Goal: Task Accomplishment & Management: Use online tool/utility

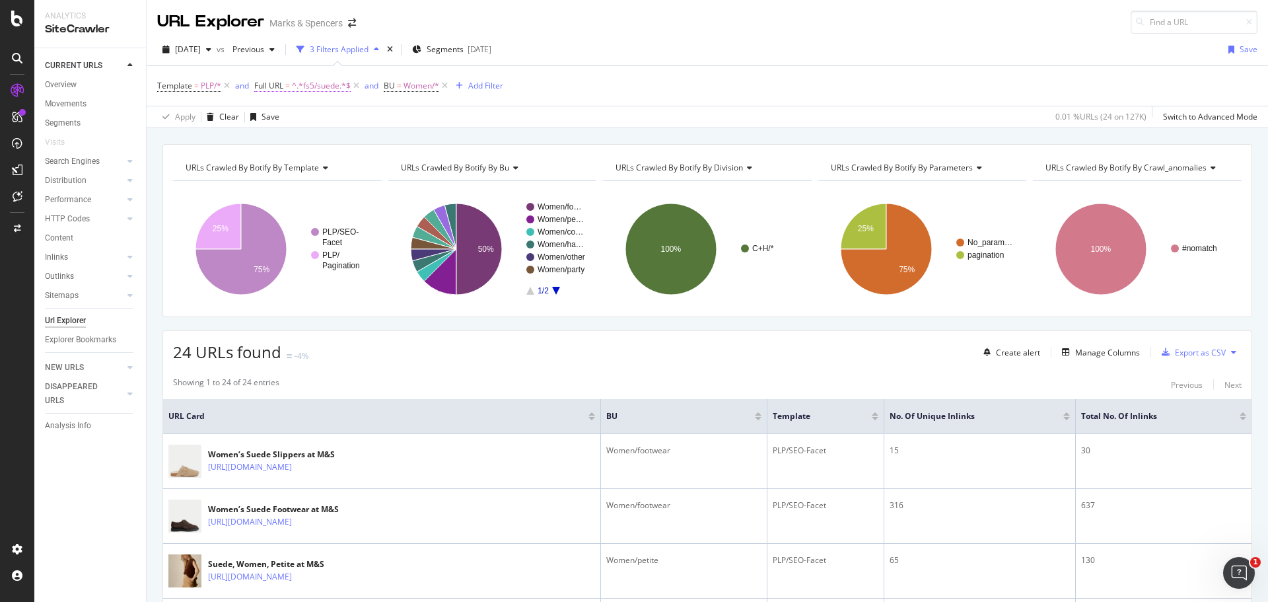
scroll to position [402, 0]
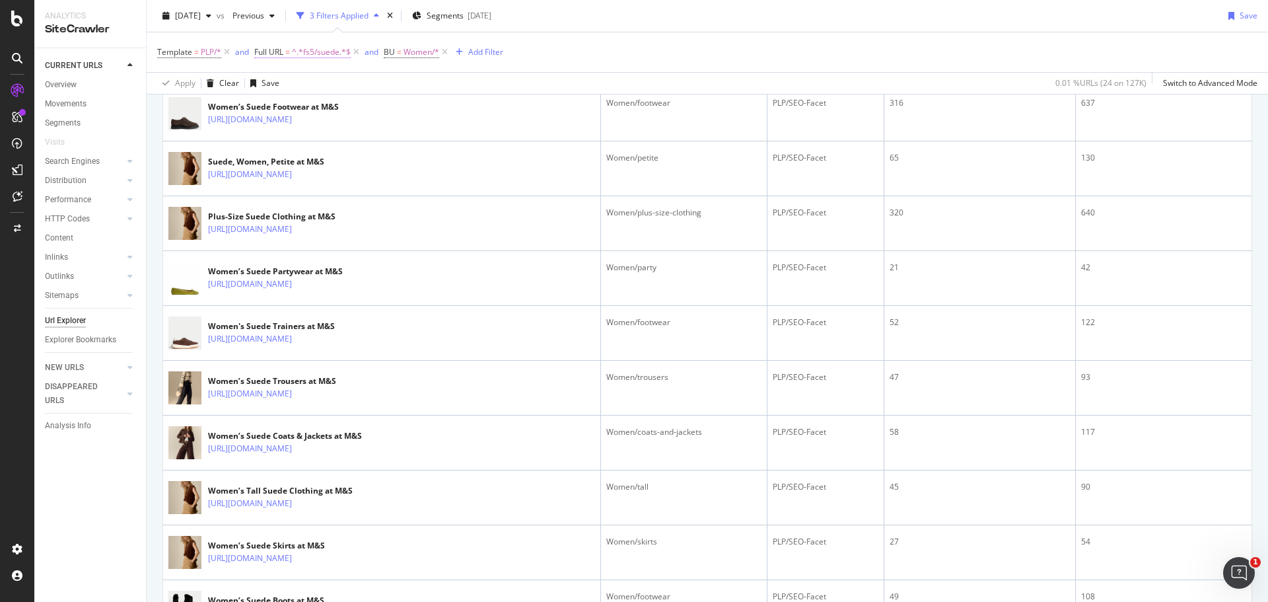
click at [294, 53] on span "^.*fs5/suede.*$" at bounding box center [321, 52] width 59 height 18
click at [333, 110] on input "fs5/suede" at bounding box center [329, 106] width 125 height 21
paste input "/l/women/trends"
type input "/l/women/trends"
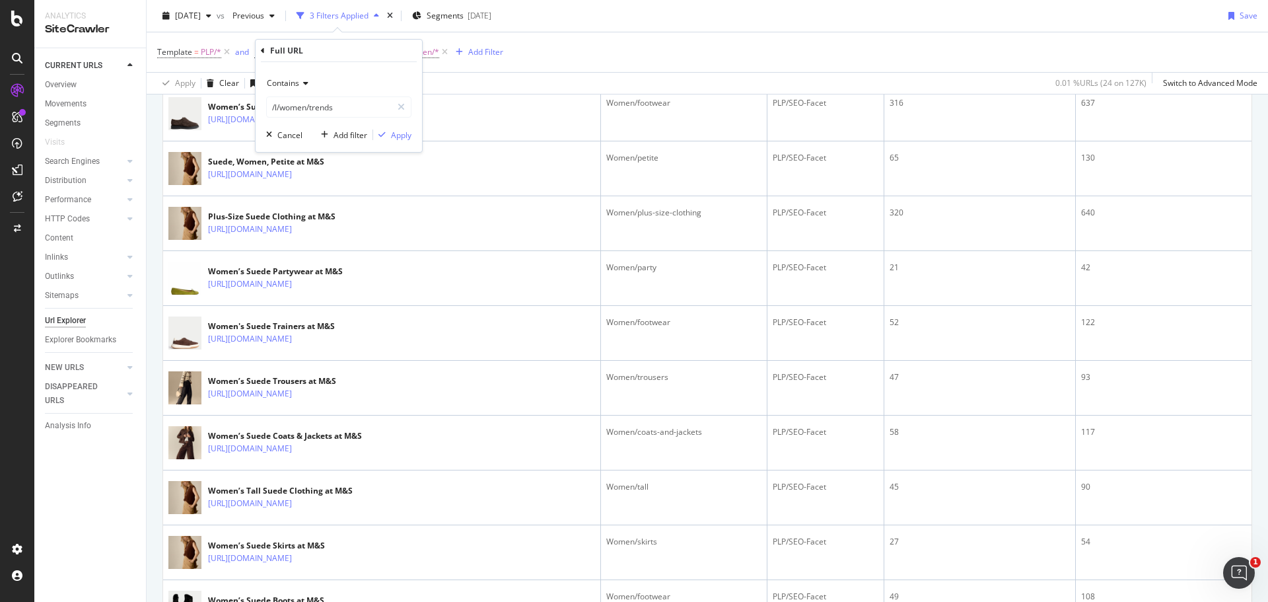
click at [402, 142] on div "Contains /l/women/trends Cancel Add filter Apply" at bounding box center [339, 107] width 166 height 90
click at [400, 138] on div "Apply" at bounding box center [401, 134] width 20 height 11
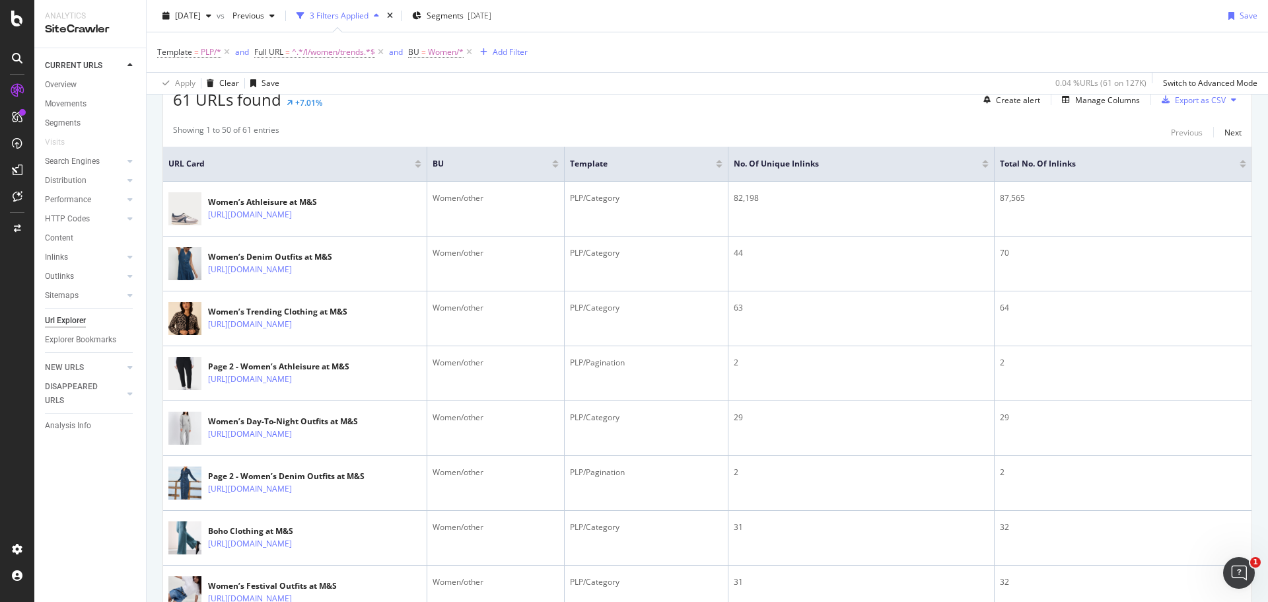
scroll to position [253, 0]
